Goal: Task Accomplishment & Management: Complete application form

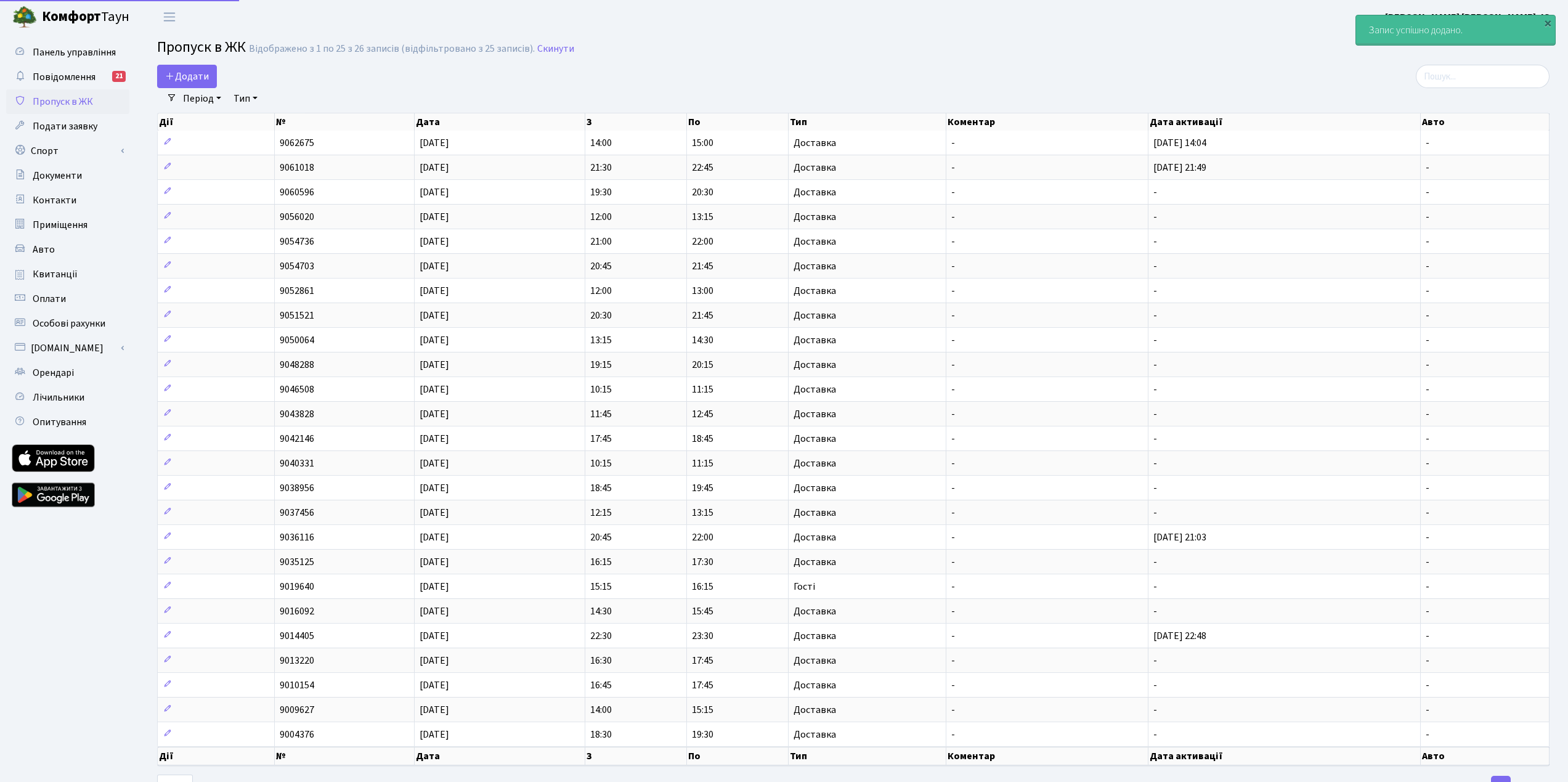
select select "25"
click at [198, 72] on span "Додати" at bounding box center [187, 76] width 43 height 13
select select "25"
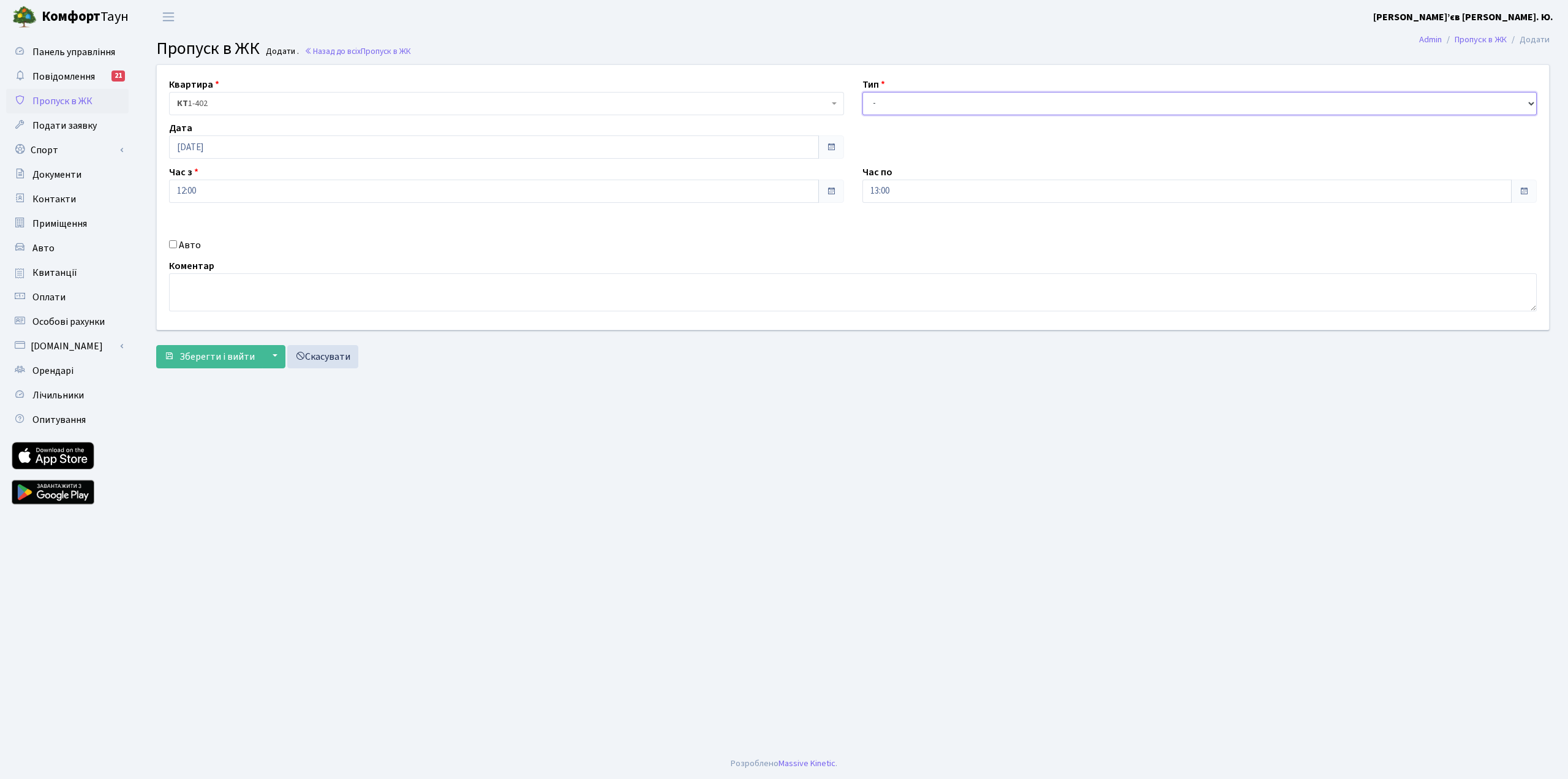
click at [935, 111] on select "- Доставка Таксі Гості Сервіс" at bounding box center [1200, 103] width 675 height 23
select select "1"
click at [862, 92] on select "- Доставка Таксі Гості Сервіс" at bounding box center [1200, 103] width 675 height 23
click at [205, 355] on span "Зберегти і вийти" at bounding box center [217, 356] width 75 height 13
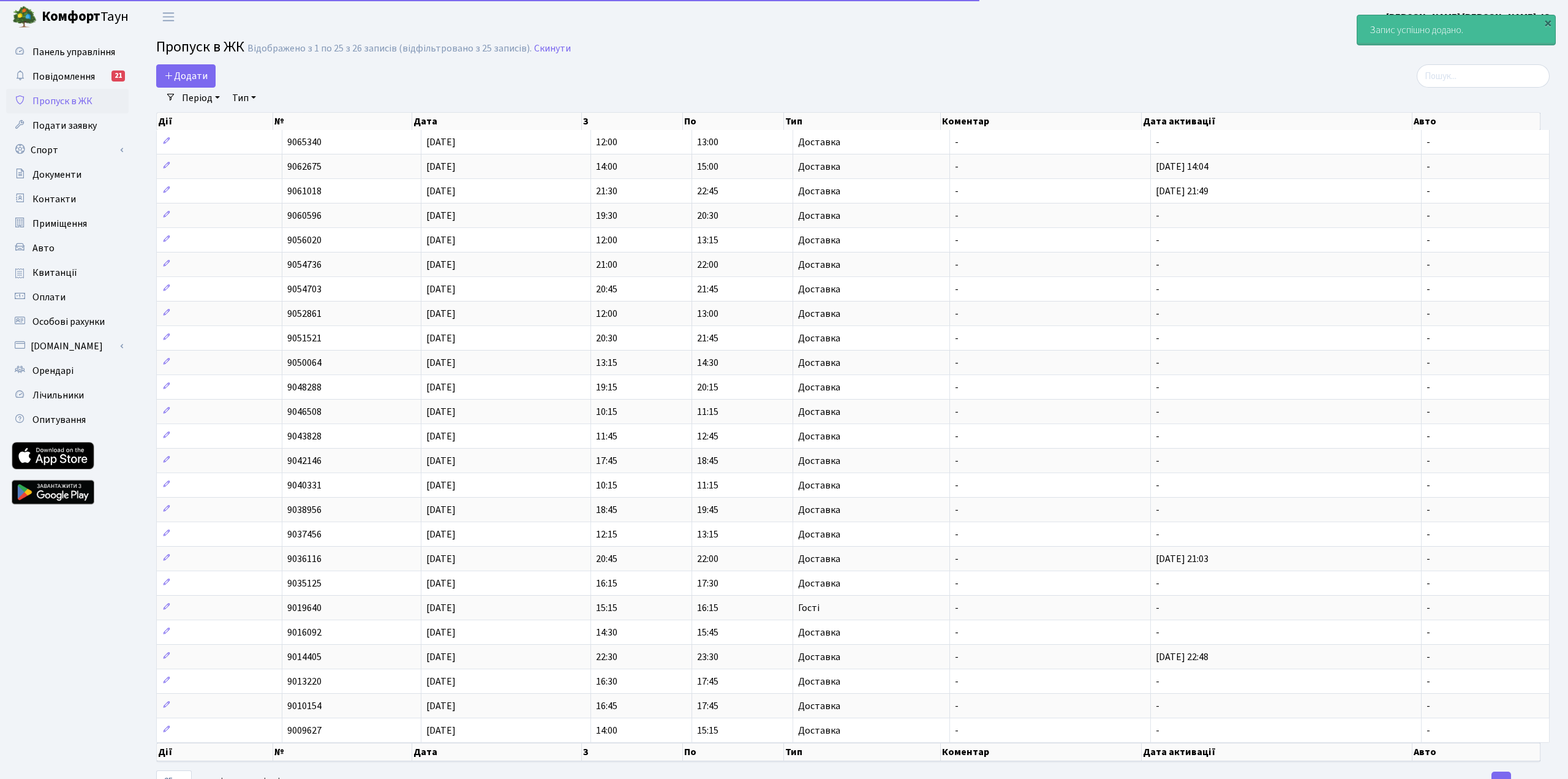
select select "25"
